Goal: Communication & Community: Participate in discussion

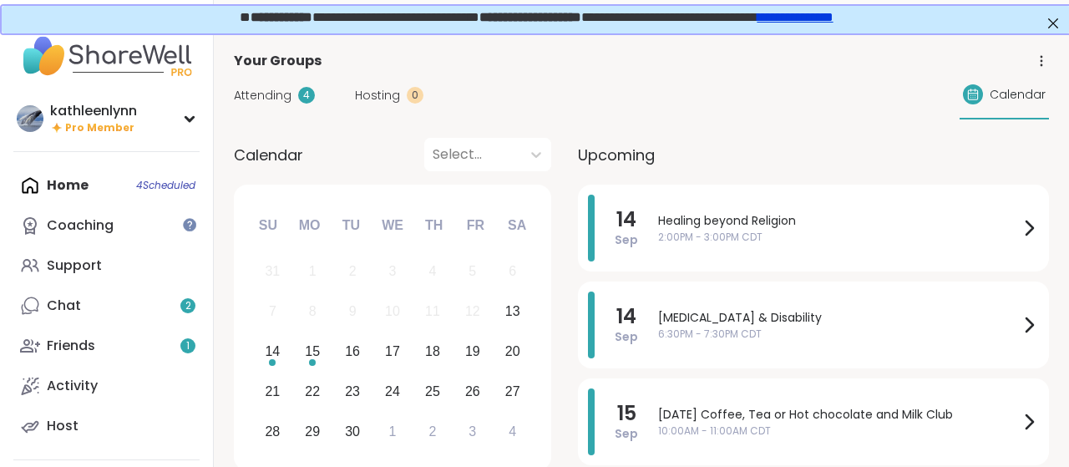
click at [260, 96] on span "Attending" at bounding box center [263, 96] width 58 height 18
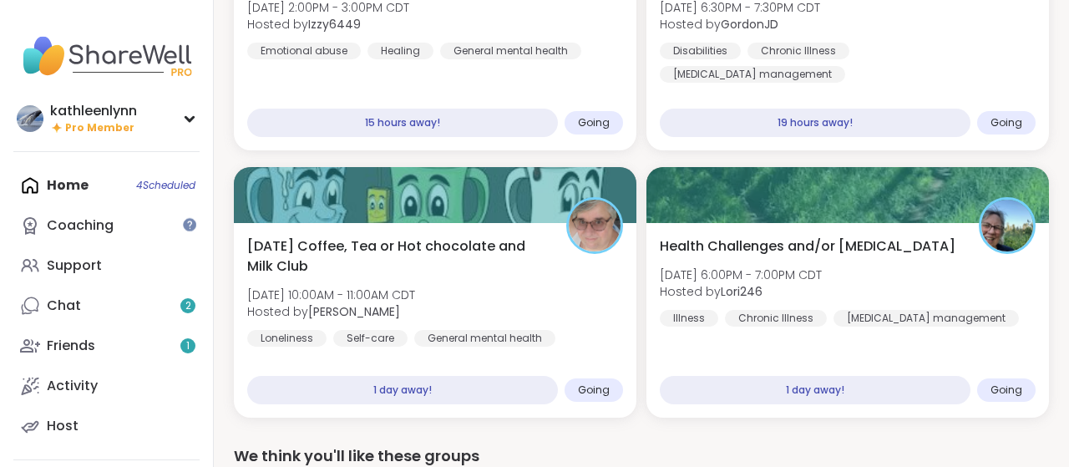
scroll to position [174, 0]
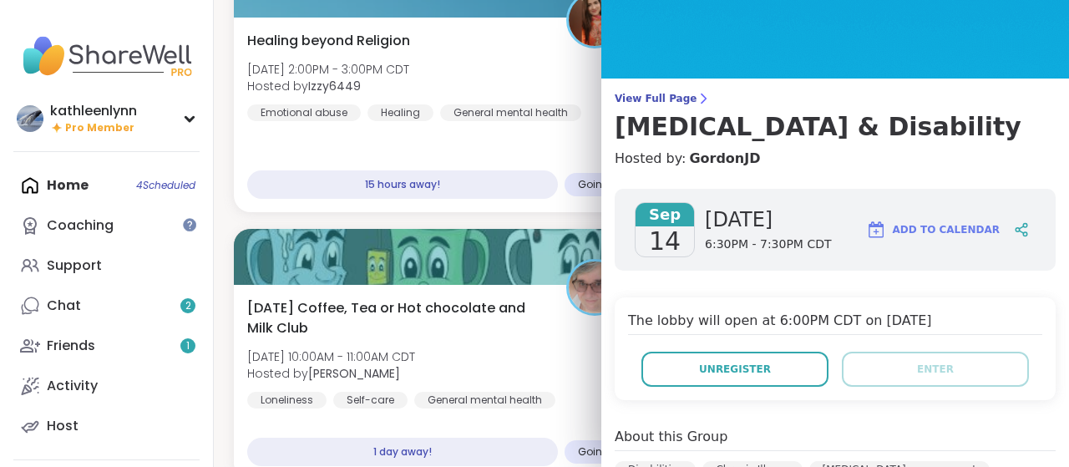
scroll to position [0, 0]
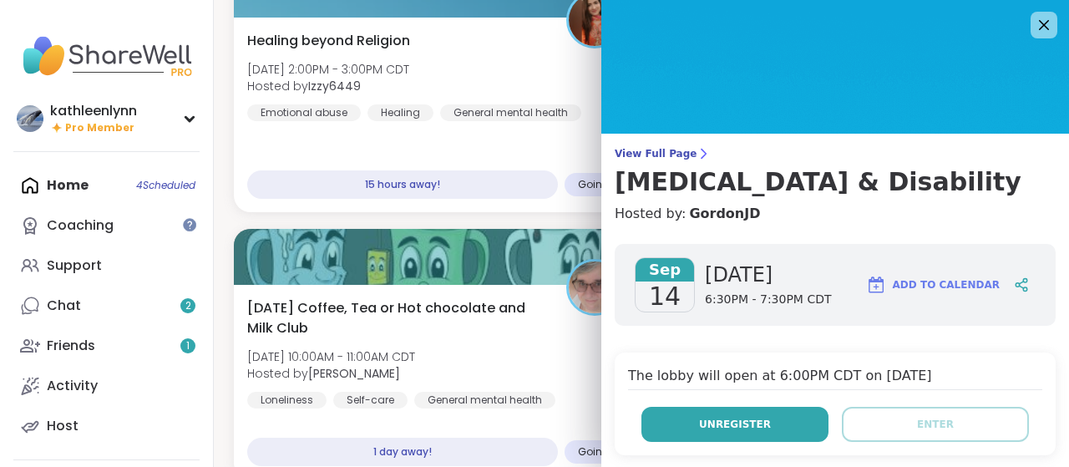
click at [758, 417] on span "Unregister" at bounding box center [735, 424] width 72 height 15
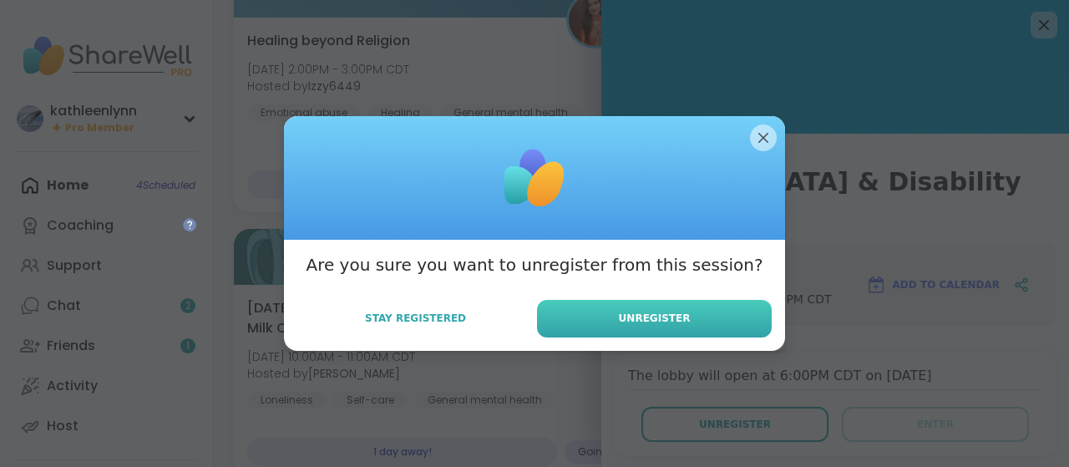
click at [712, 319] on button "Unregister" at bounding box center [654, 319] width 235 height 38
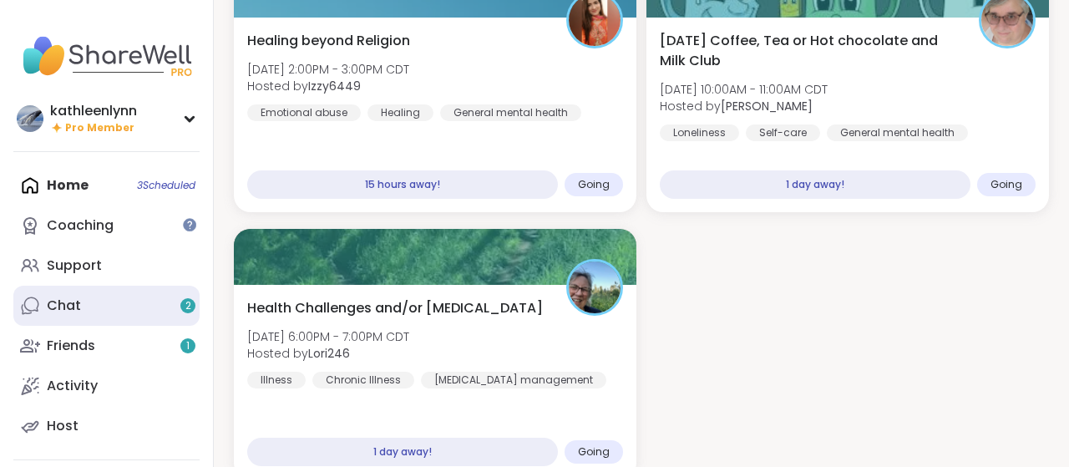
click at [95, 306] on link "Chat 2" at bounding box center [106, 306] width 186 height 40
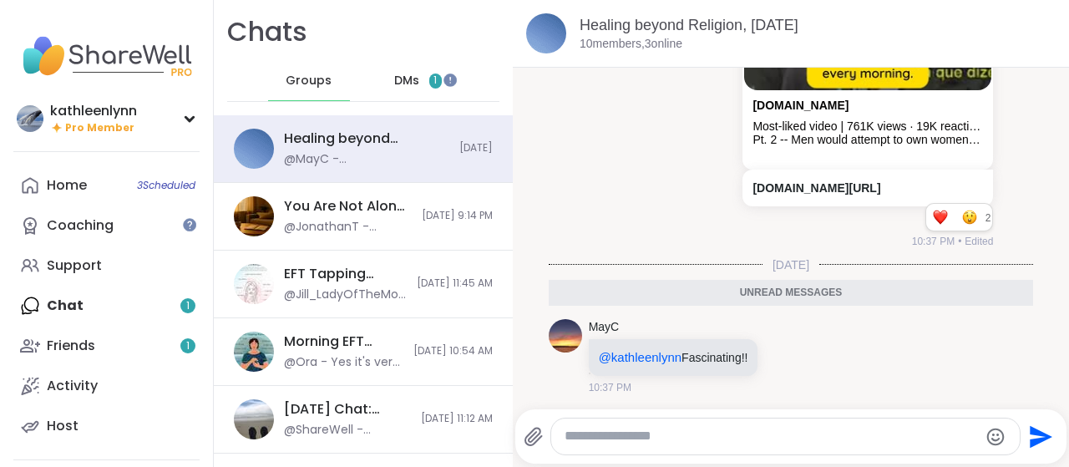
click at [433, 78] on span "1" at bounding box center [435, 80] width 13 height 15
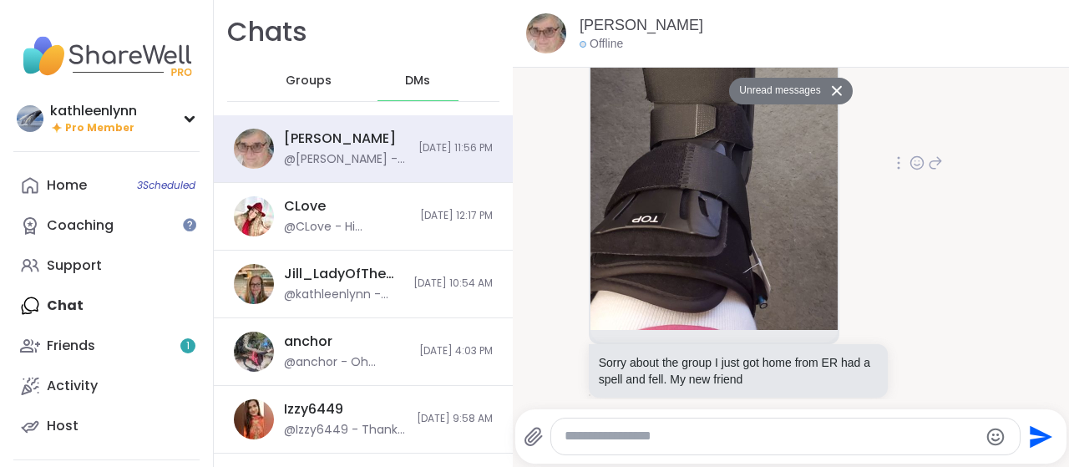
click at [874, 156] on div "[PERSON_NAME] Sorry about the group I just got home from ER had a spell and fel…" at bounding box center [740, 164] width 302 height 506
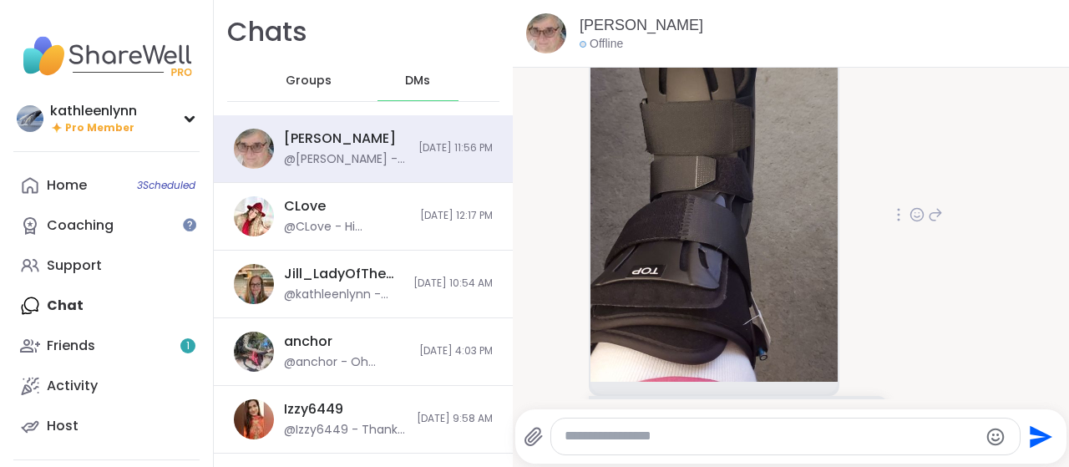
scroll to position [3436, 0]
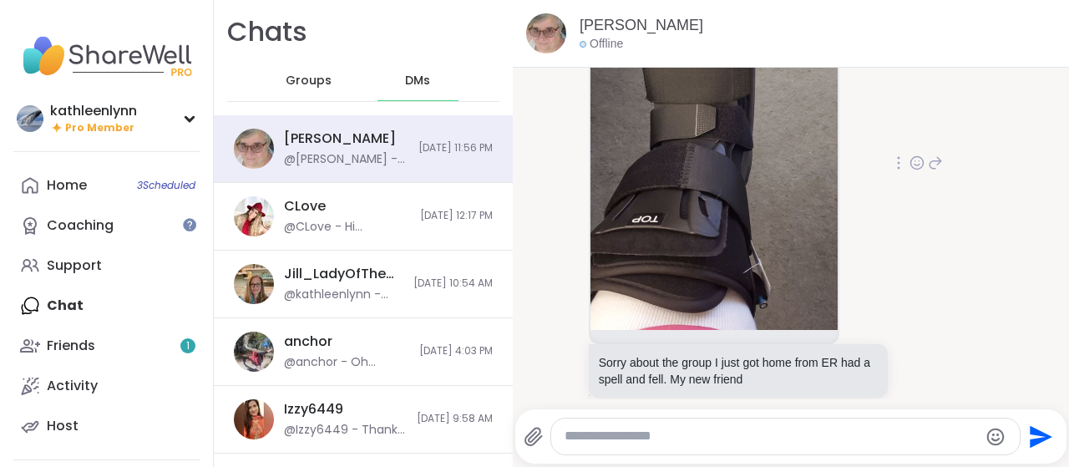
click at [936, 153] on icon at bounding box center [935, 163] width 15 height 20
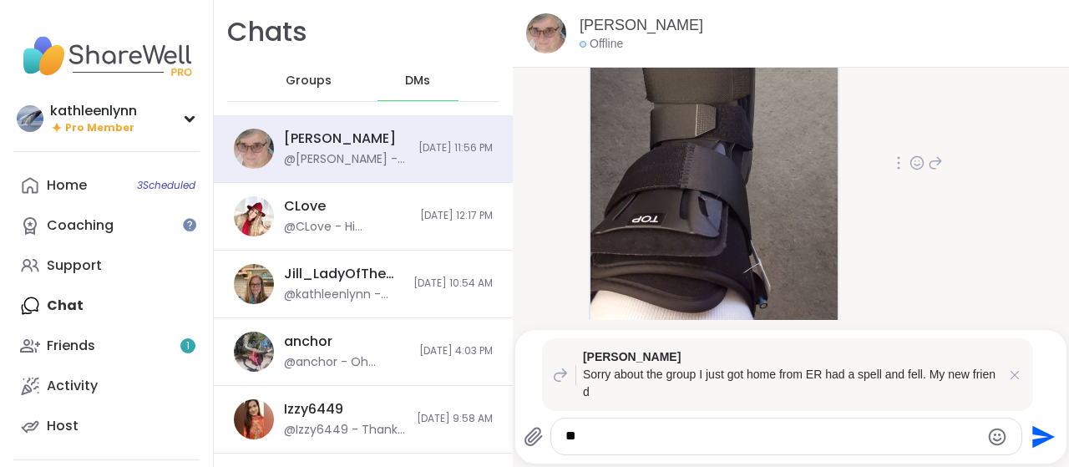
type textarea "*"
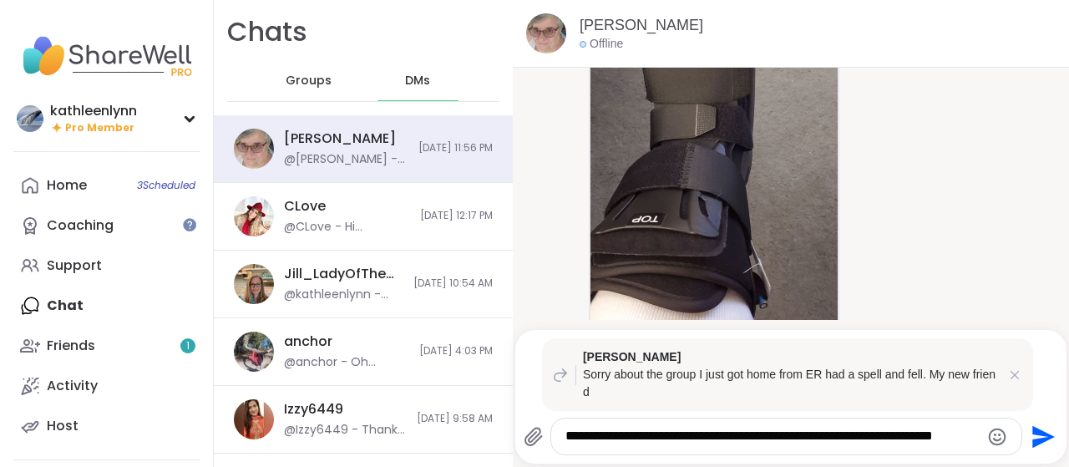
click at [749, 429] on textarea "**********" at bounding box center [772, 437] width 414 height 18
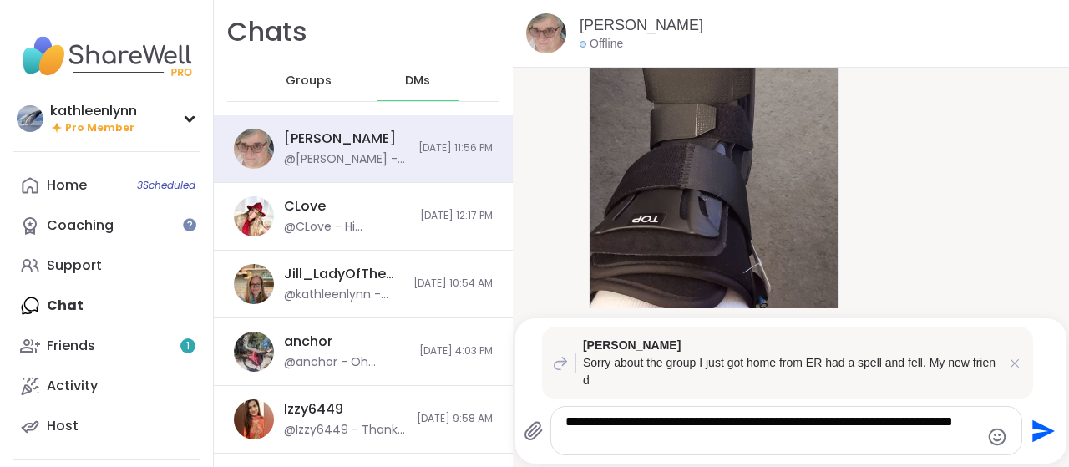
click at [630, 440] on textarea "**********" at bounding box center [772, 430] width 414 height 34
type textarea "**********"
click at [1041, 424] on icon "Send" at bounding box center [1041, 431] width 27 height 27
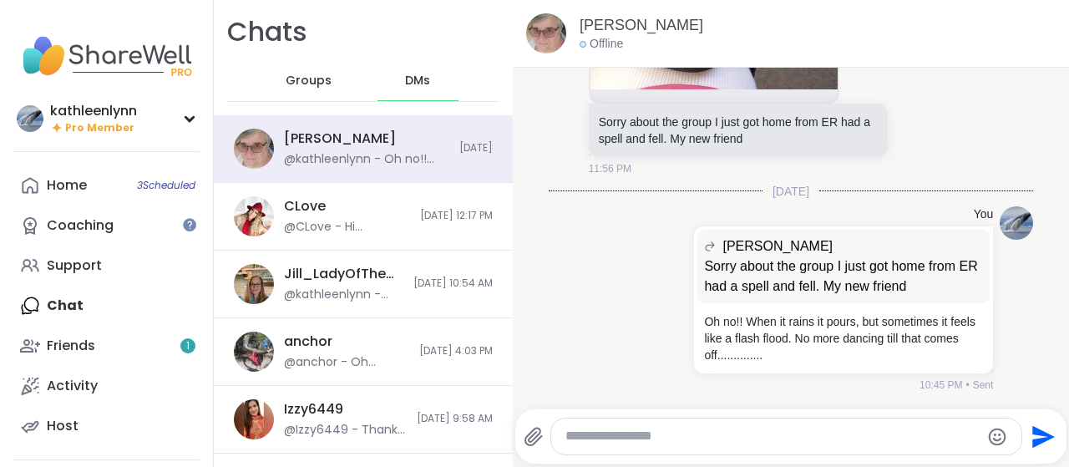
scroll to position [3611, 0]
